Goal: Check status: Check status

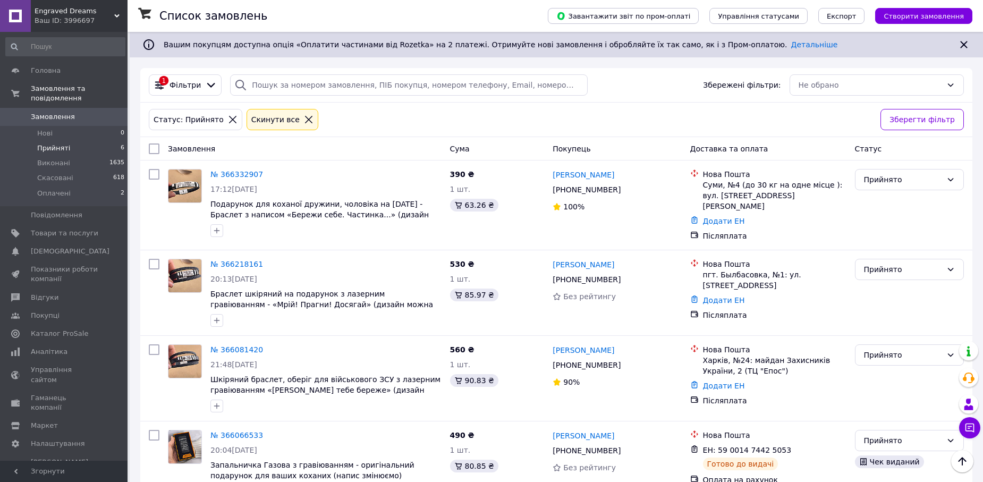
scroll to position [221, 0]
click at [121, 143] on span "6" at bounding box center [123, 148] width 4 height 10
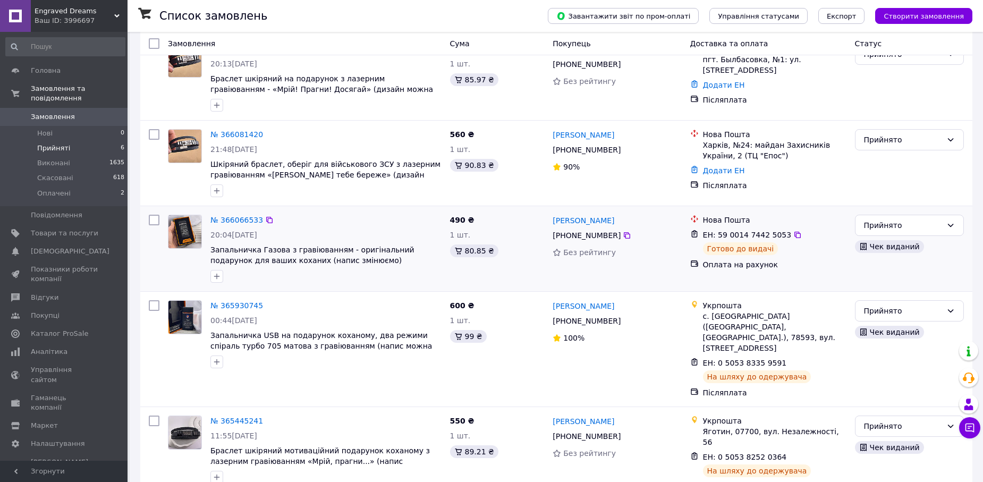
scroll to position [221, 0]
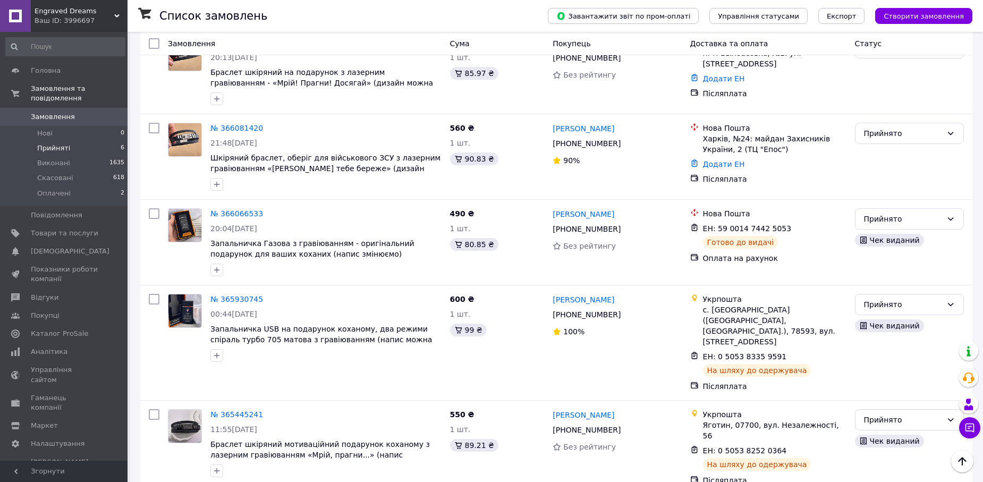
click at [99, 141] on li "Прийняті 6" at bounding box center [65, 148] width 131 height 15
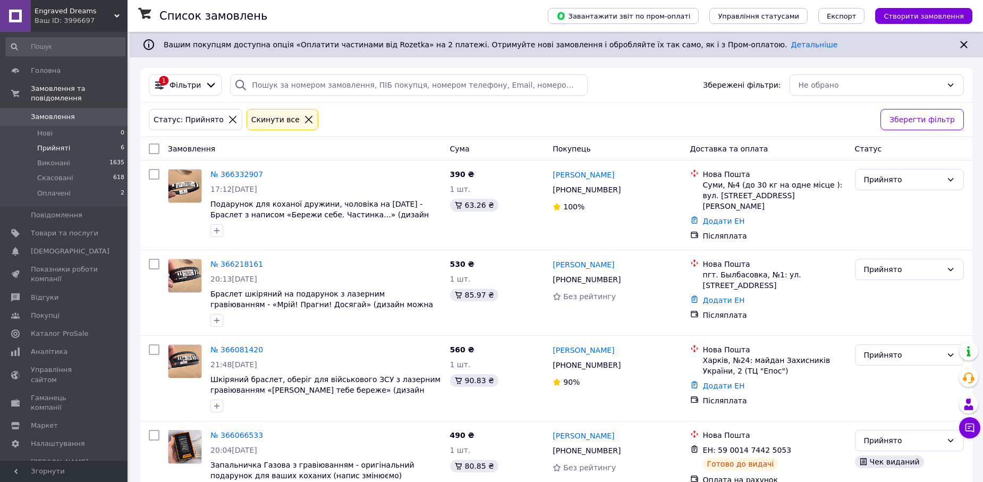
click at [114, 141] on li "Прийняті 6" at bounding box center [65, 148] width 131 height 15
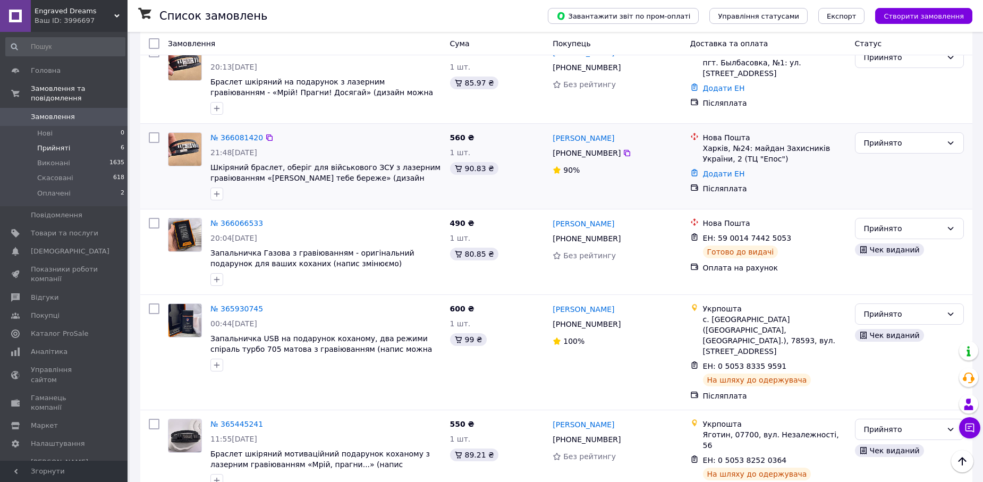
scroll to position [221, 0]
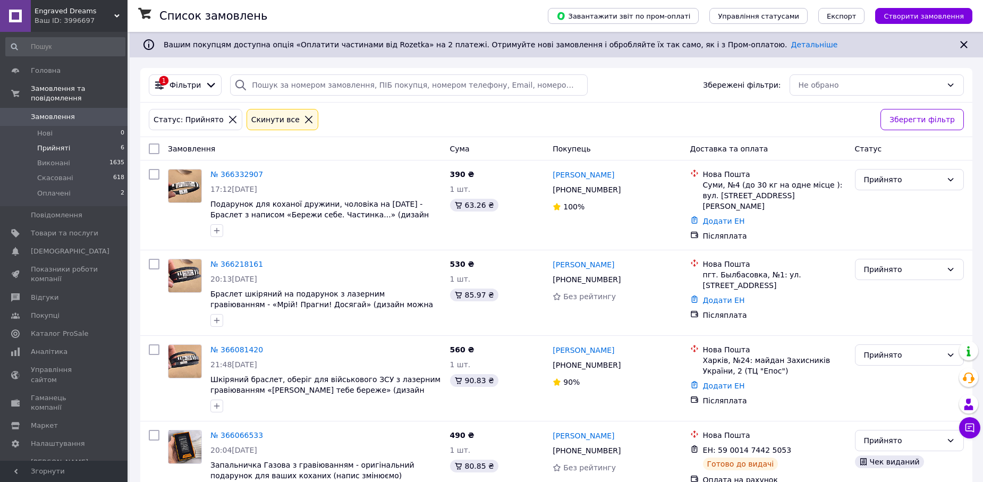
click at [83, 141] on li "Прийняті 6" at bounding box center [65, 148] width 131 height 15
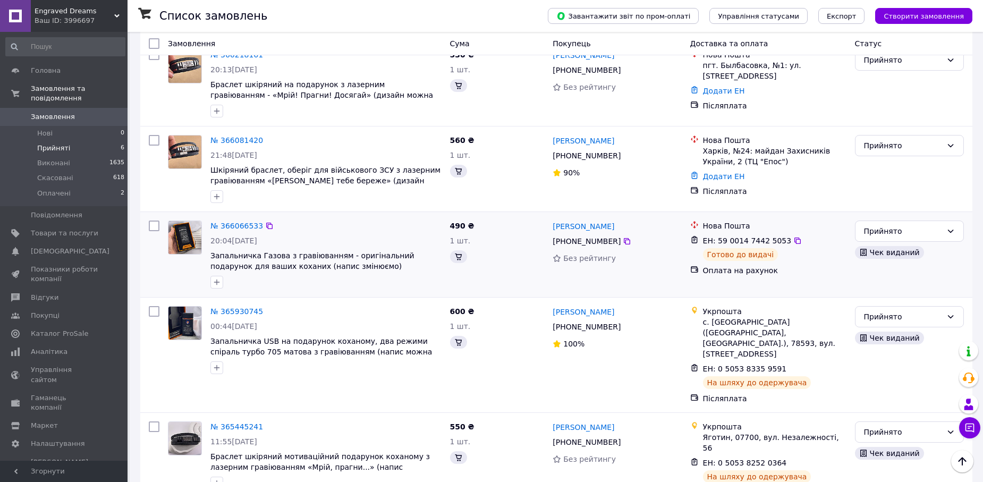
scroll to position [221, 0]
